Goal: Find specific page/section: Find specific page/section

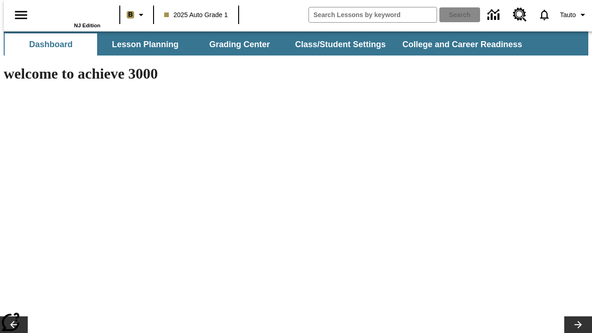
type input "-1"
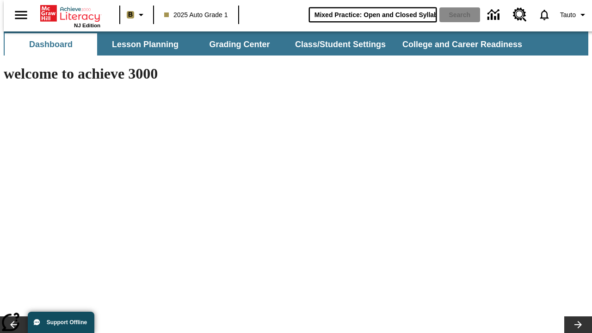
type input "Mixed Practice: Open and Closed Syllables"
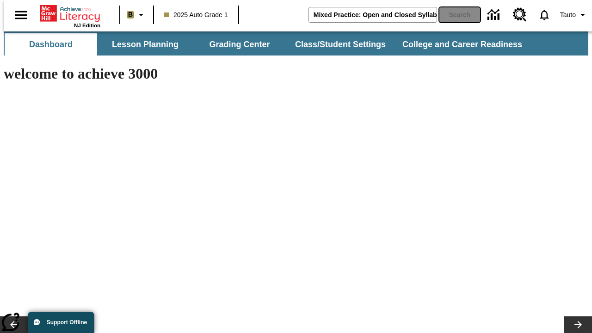
click at [454, 15] on button "Search" at bounding box center [459, 14] width 41 height 15
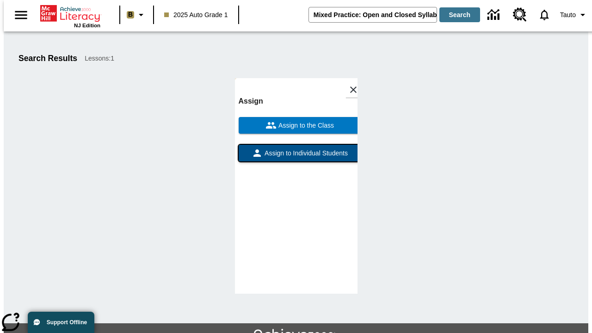
click at [296, 148] on span "Assign to Individual Students" at bounding box center [305, 153] width 85 height 10
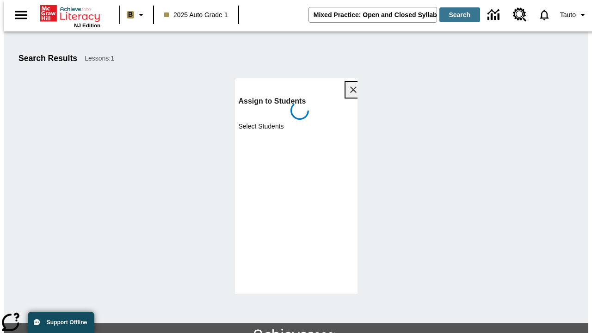
scroll to position [50, 0]
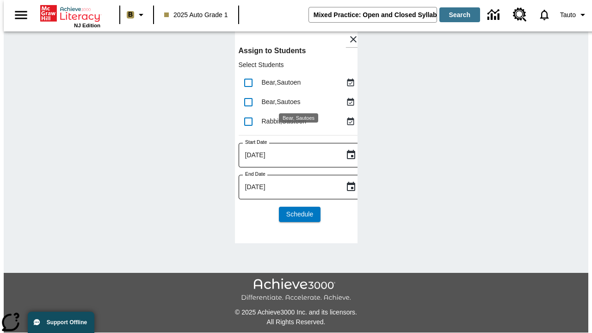
click at [248, 82] on input "lesson details" at bounding box center [248, 82] width 19 height 19
checkbox input "true"
click at [248, 102] on input "lesson details" at bounding box center [248, 101] width 19 height 19
checkbox input "true"
